Goal: Find specific page/section: Find specific page/section

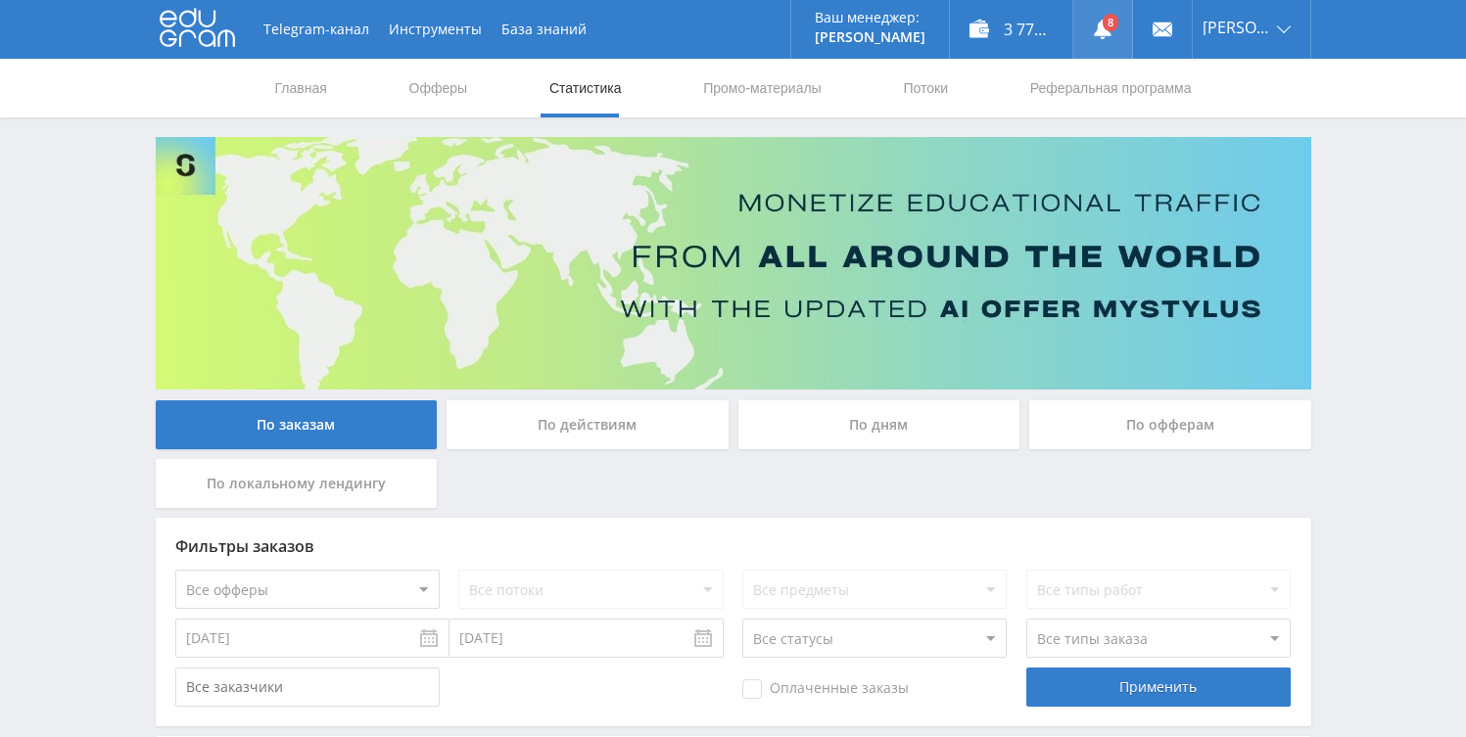
click at [1109, 26] on link at bounding box center [1102, 29] width 59 height 59
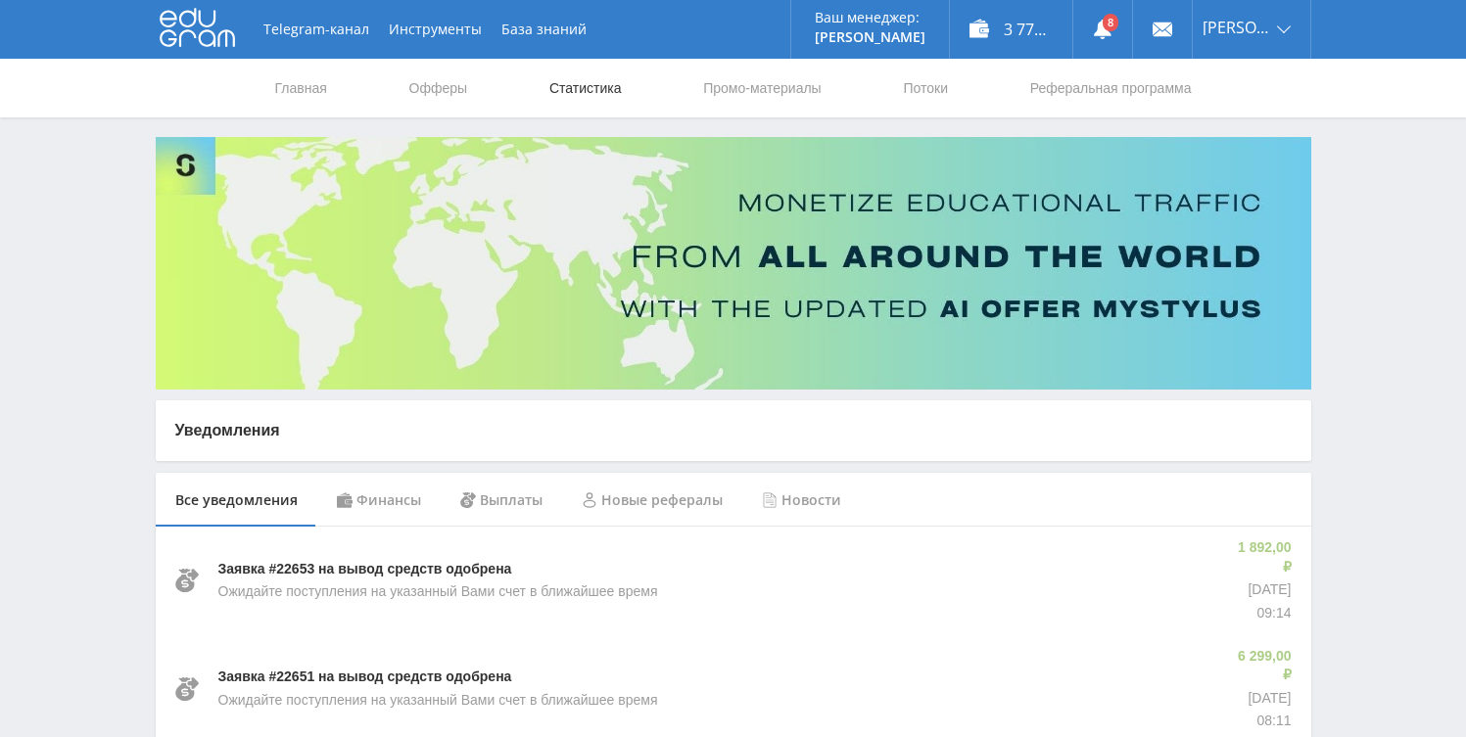
click at [603, 87] on link "Статистика" at bounding box center [585, 88] width 76 height 59
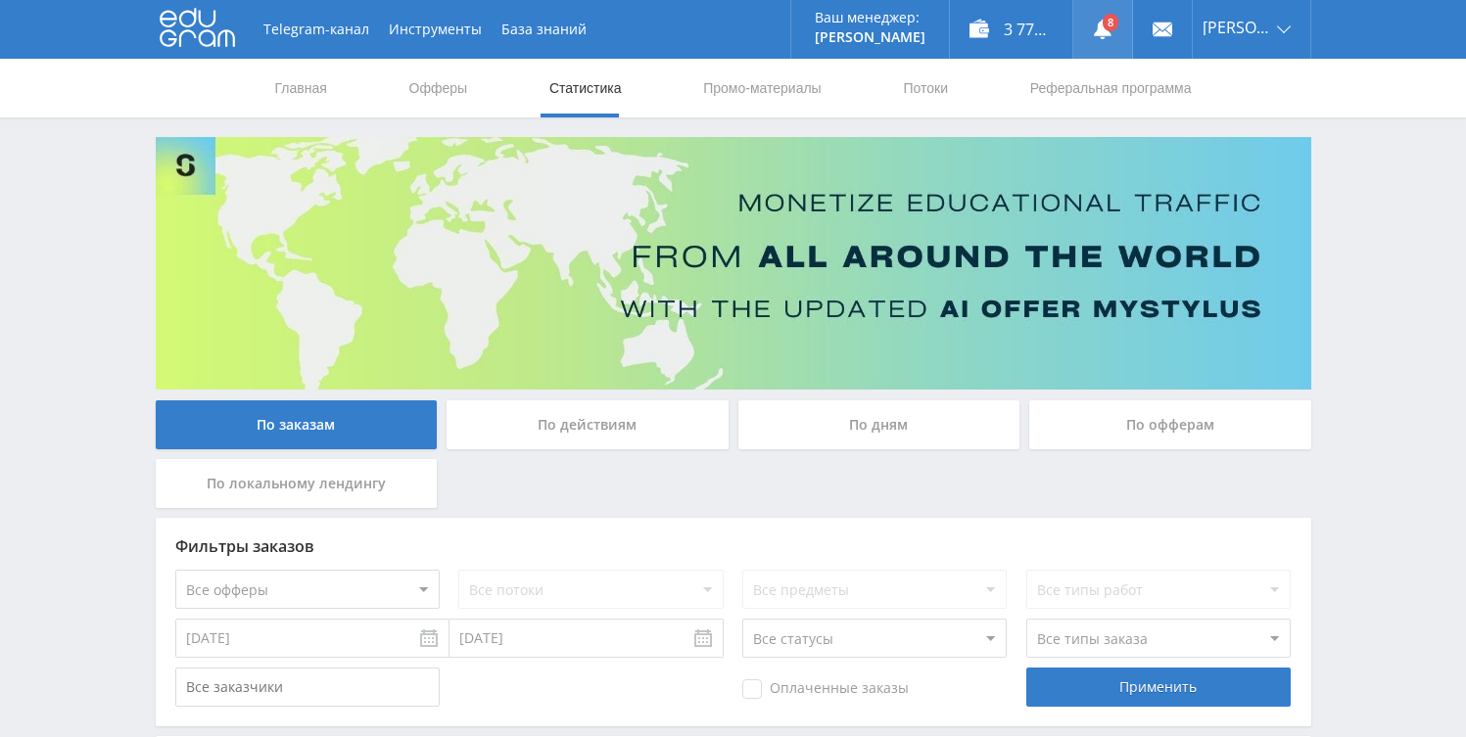
click at [1098, 28] on use at bounding box center [1103, 30] width 18 height 20
